Goal: Task Accomplishment & Management: Manage account settings

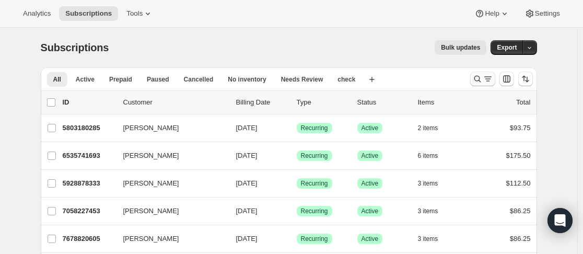
click at [476, 79] on icon "Search and filter results" at bounding box center [477, 79] width 10 height 10
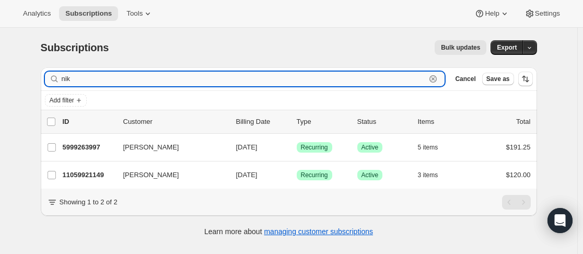
click at [142, 82] on input "nik" at bounding box center [244, 79] width 365 height 15
type input "n"
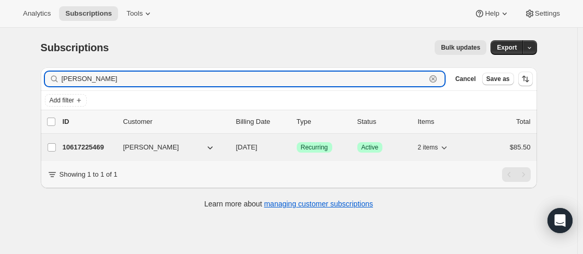
type input "[PERSON_NAME]"
click at [111, 144] on p "10617225469" at bounding box center [89, 147] width 52 height 10
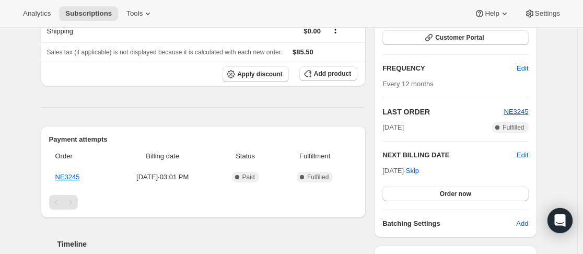
scroll to position [314, 0]
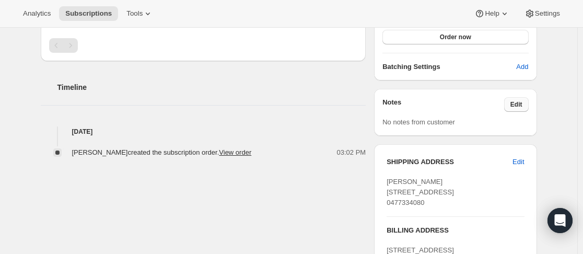
click at [520, 106] on span "Edit" at bounding box center [517, 104] width 12 height 8
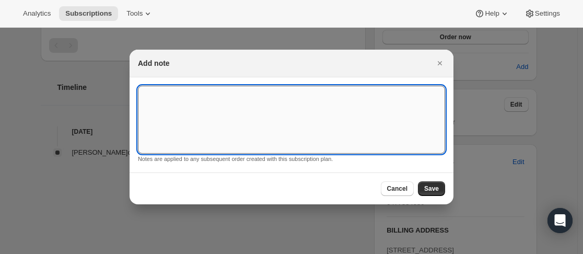
click at [380, 128] on textarea ":rce:" at bounding box center [291, 120] width 307 height 68
type textarea "cancel after 4th 2026"
click at [440, 185] on button "Save" at bounding box center [431, 188] width 27 height 15
